Goal: Task Accomplishment & Management: Manage account settings

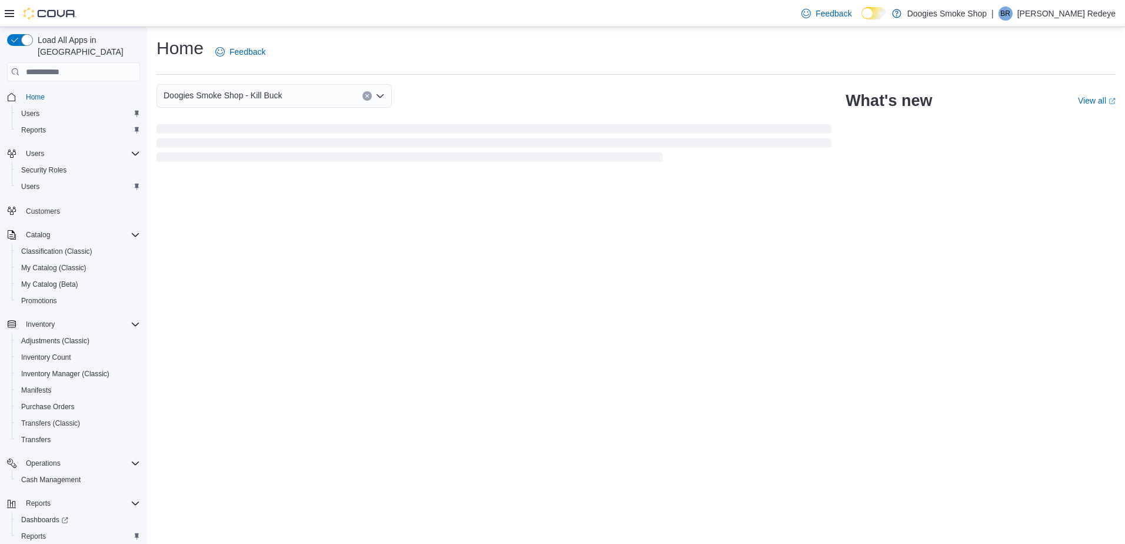
click at [1010, 14] on span "BR" at bounding box center [1005, 13] width 10 height 14
click at [1020, 113] on button "Sign Out" at bounding box center [1057, 115] width 108 height 19
